Goal: Task Accomplishment & Management: Manage account settings

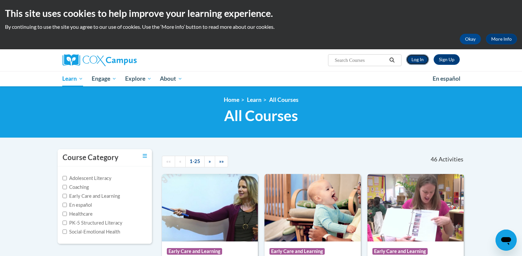
click at [417, 57] on link "Log In" at bounding box center [417, 59] width 23 height 11
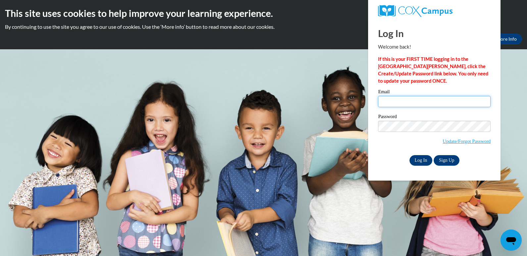
type input "amandarew@knohoco.org"
click at [425, 158] on input "Log In" at bounding box center [420, 160] width 23 height 11
